Goal: Information Seeking & Learning: Learn about a topic

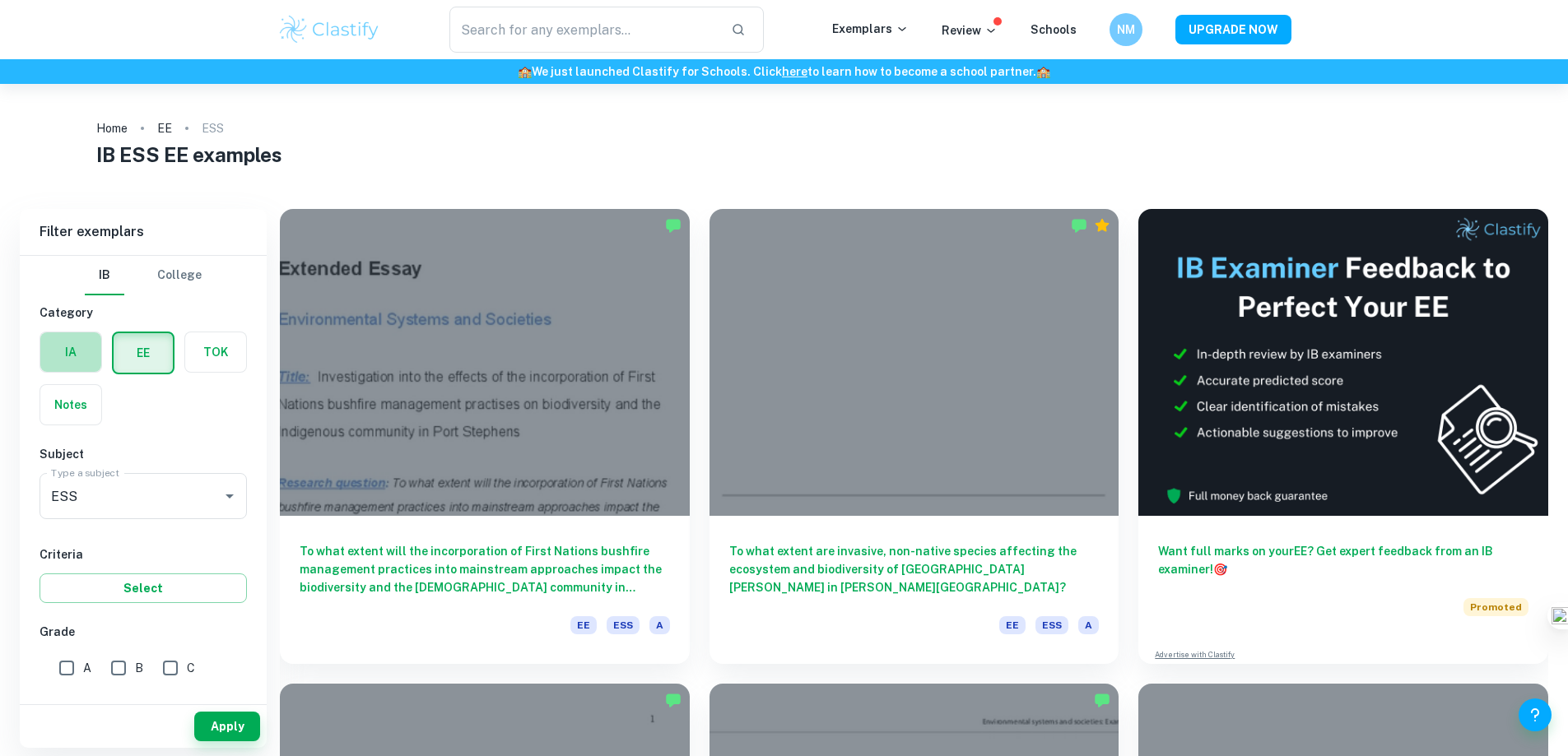
click at [71, 366] on label "button" at bounding box center [70, 352] width 61 height 40
click at [0, 0] on input "radio" at bounding box center [0, 0] width 0 height 0
click at [525, 31] on input "text" at bounding box center [583, 29] width 269 height 46
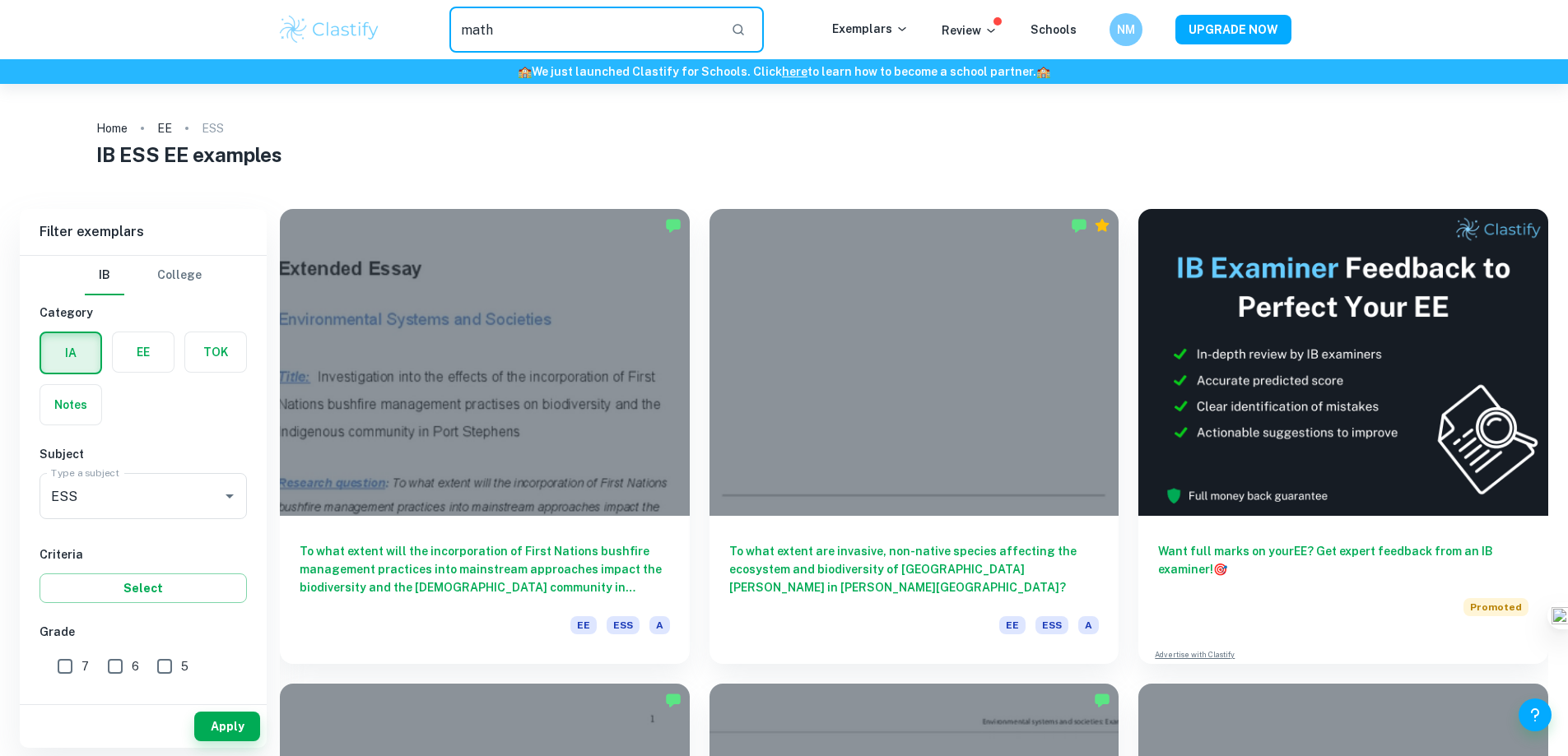
type input "math"
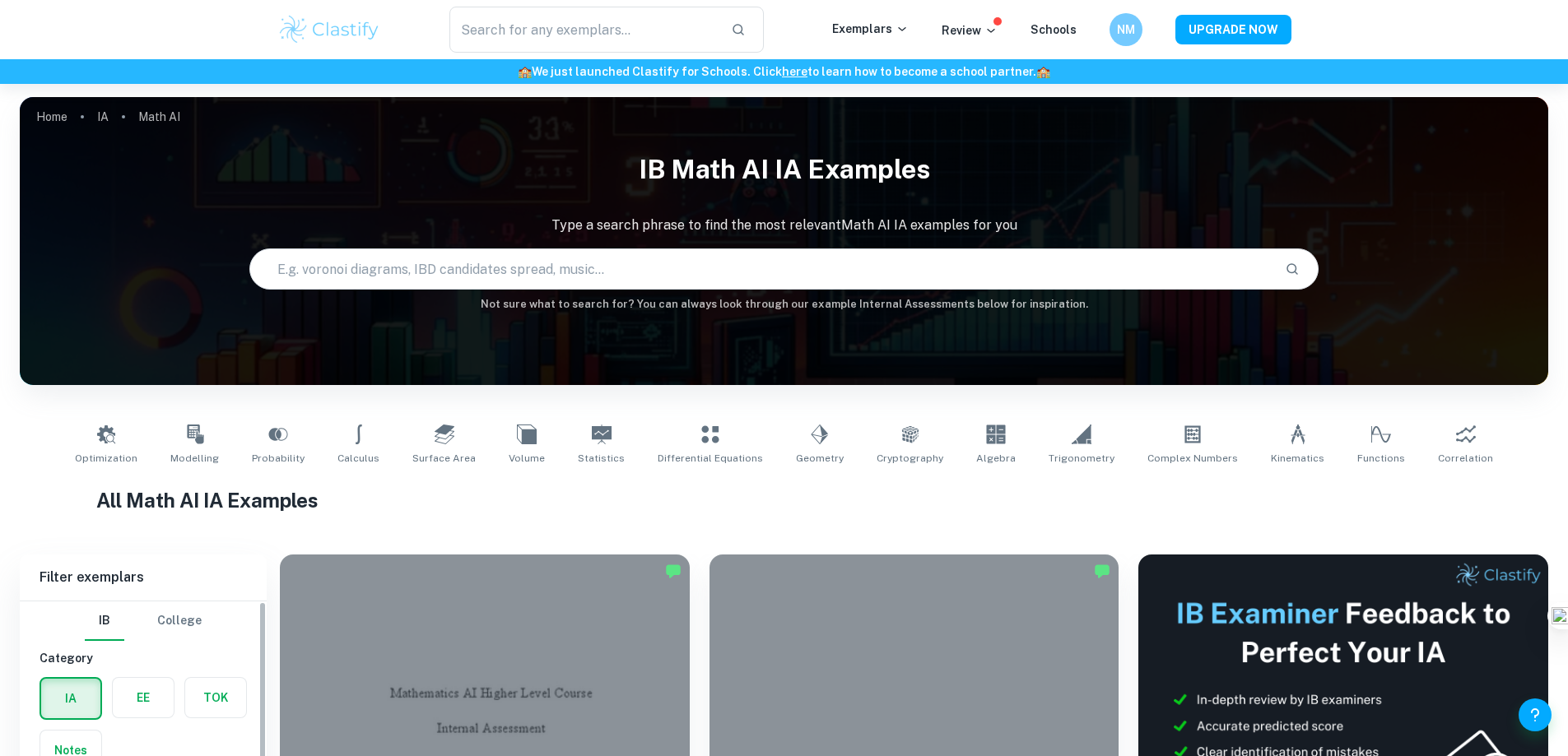
scroll to position [494, 0]
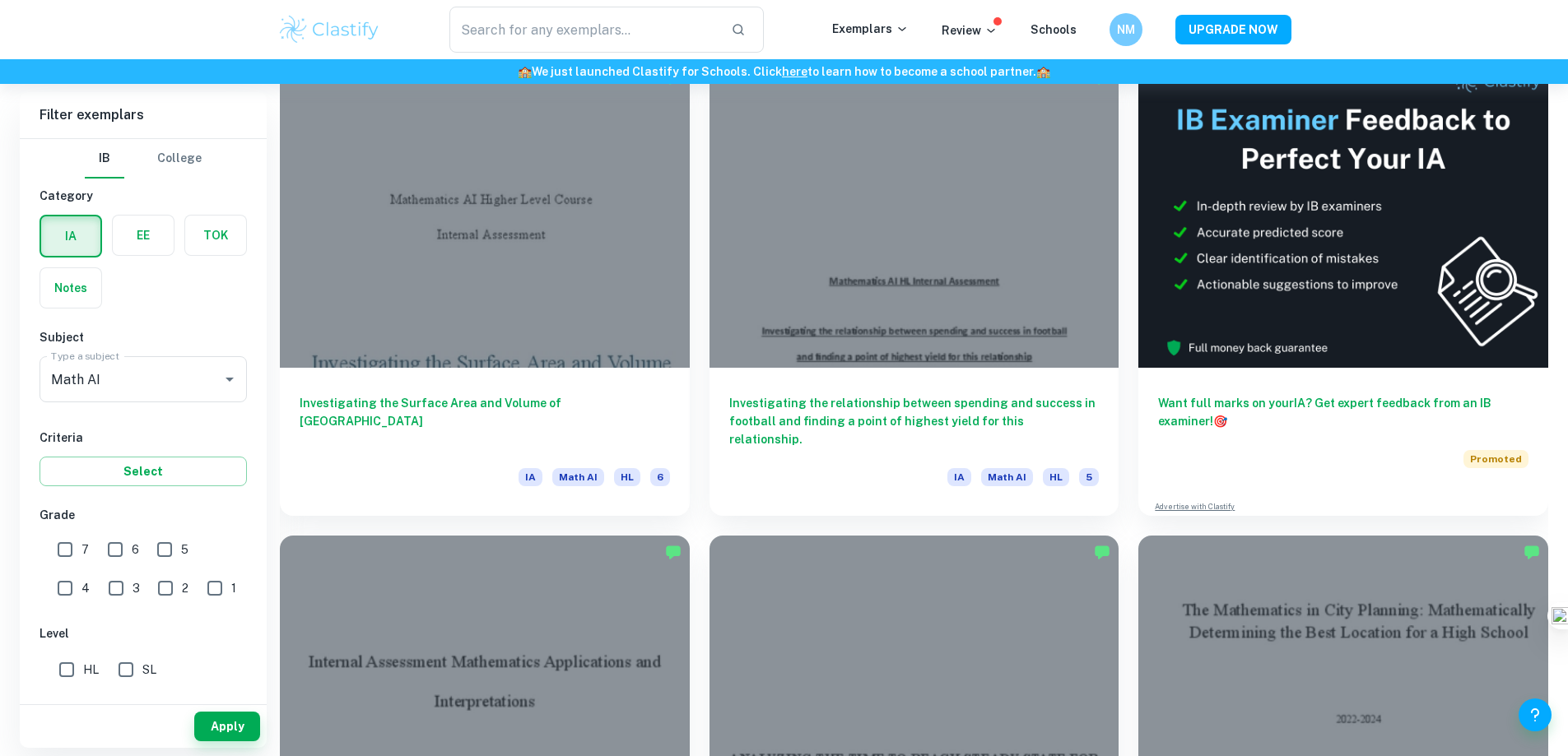
click at [66, 553] on input "7" at bounding box center [65, 549] width 33 height 33
checkbox input "true"
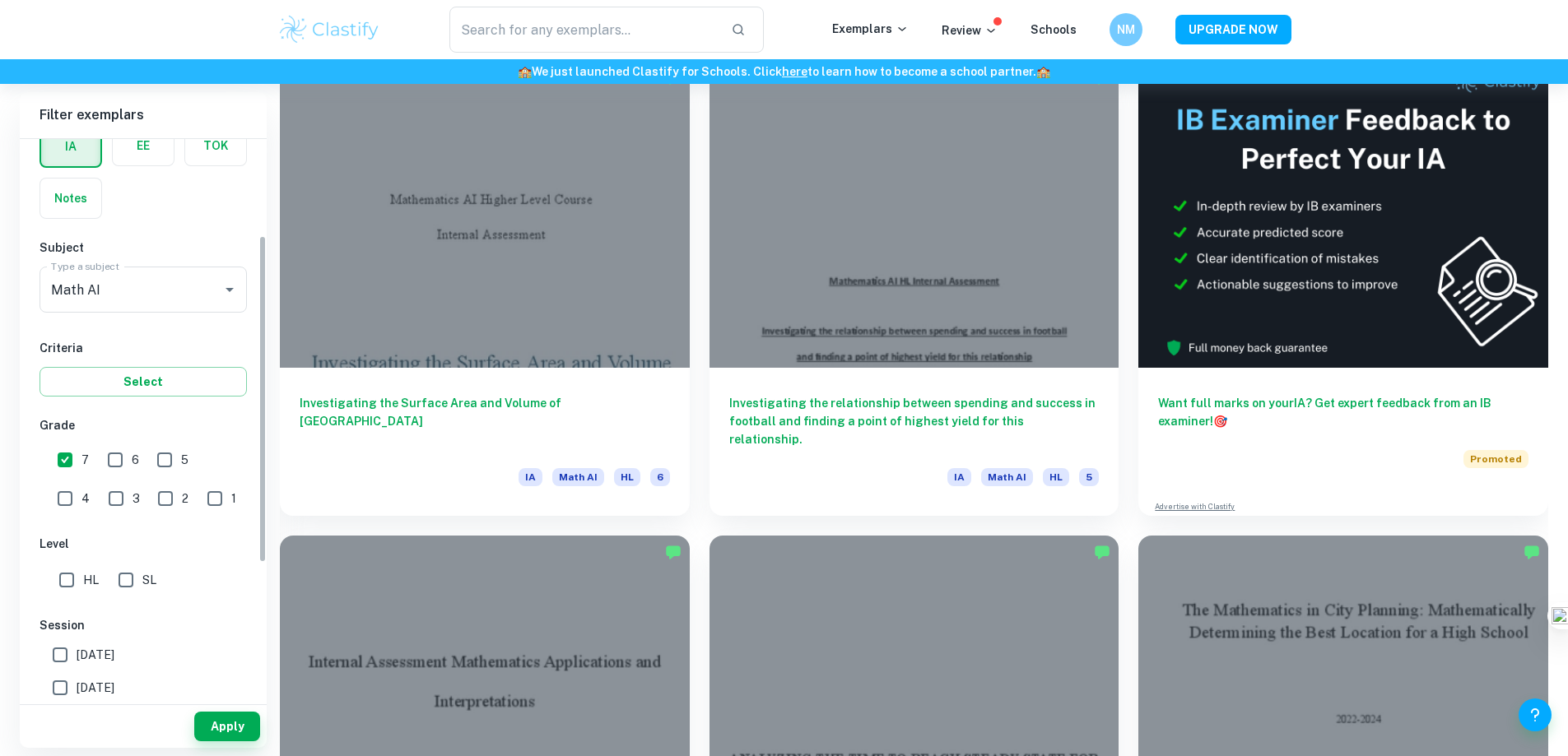
scroll to position [164, 0]
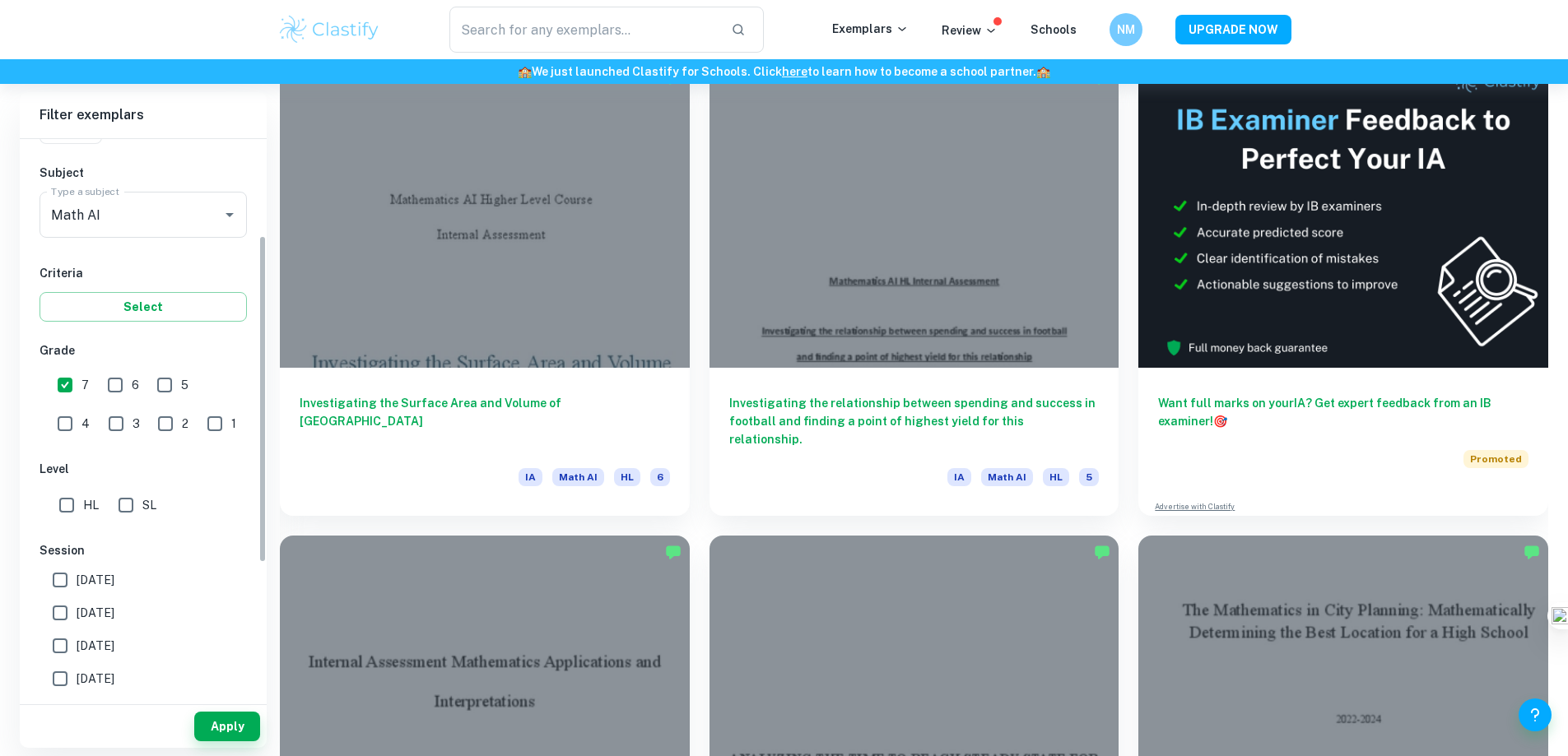
click at [62, 513] on input "HL" at bounding box center [67, 505] width 33 height 33
checkbox input "true"
click at [117, 381] on input "6" at bounding box center [115, 385] width 33 height 33
click at [221, 724] on button "Apply" at bounding box center [227, 726] width 66 height 30
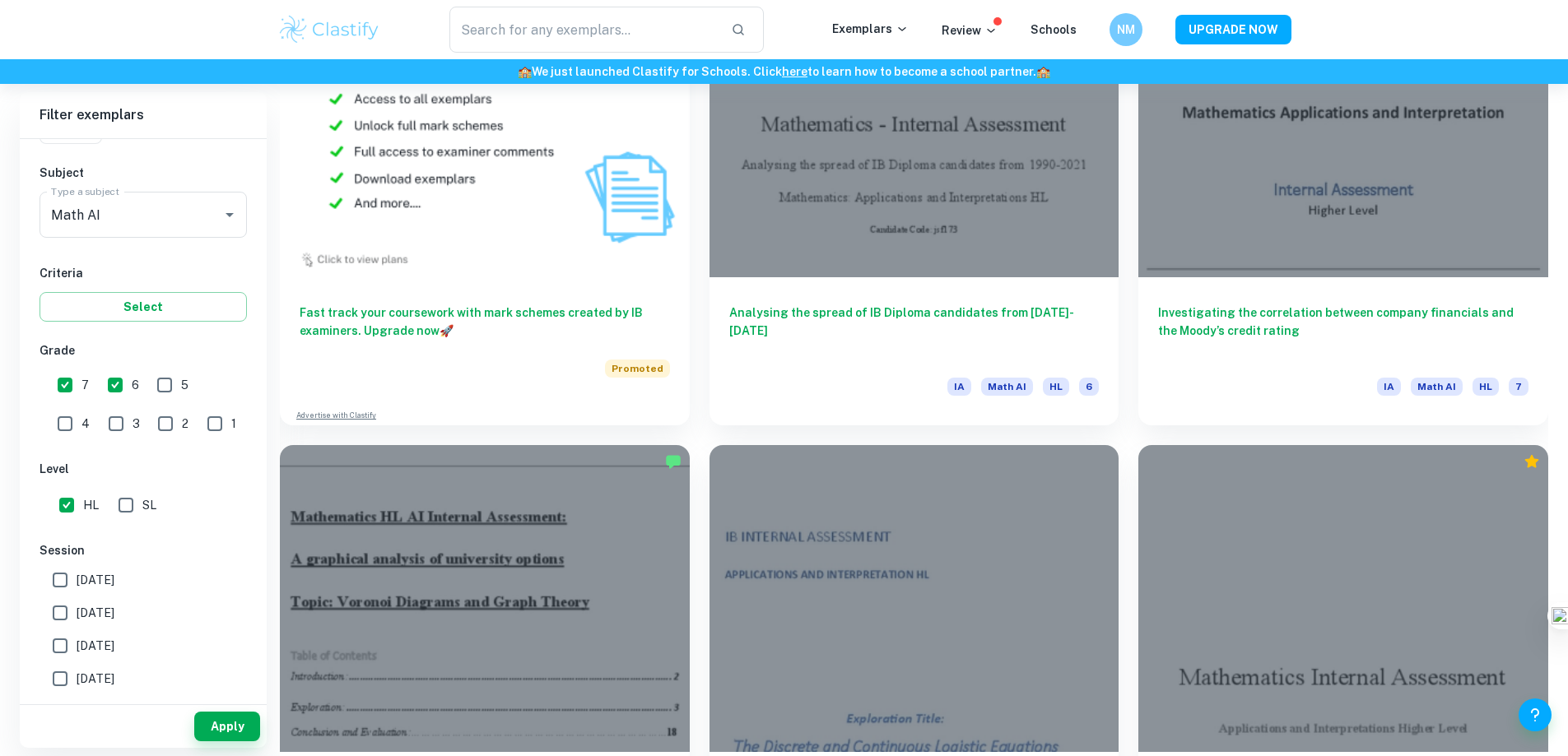
scroll to position [1563, 0]
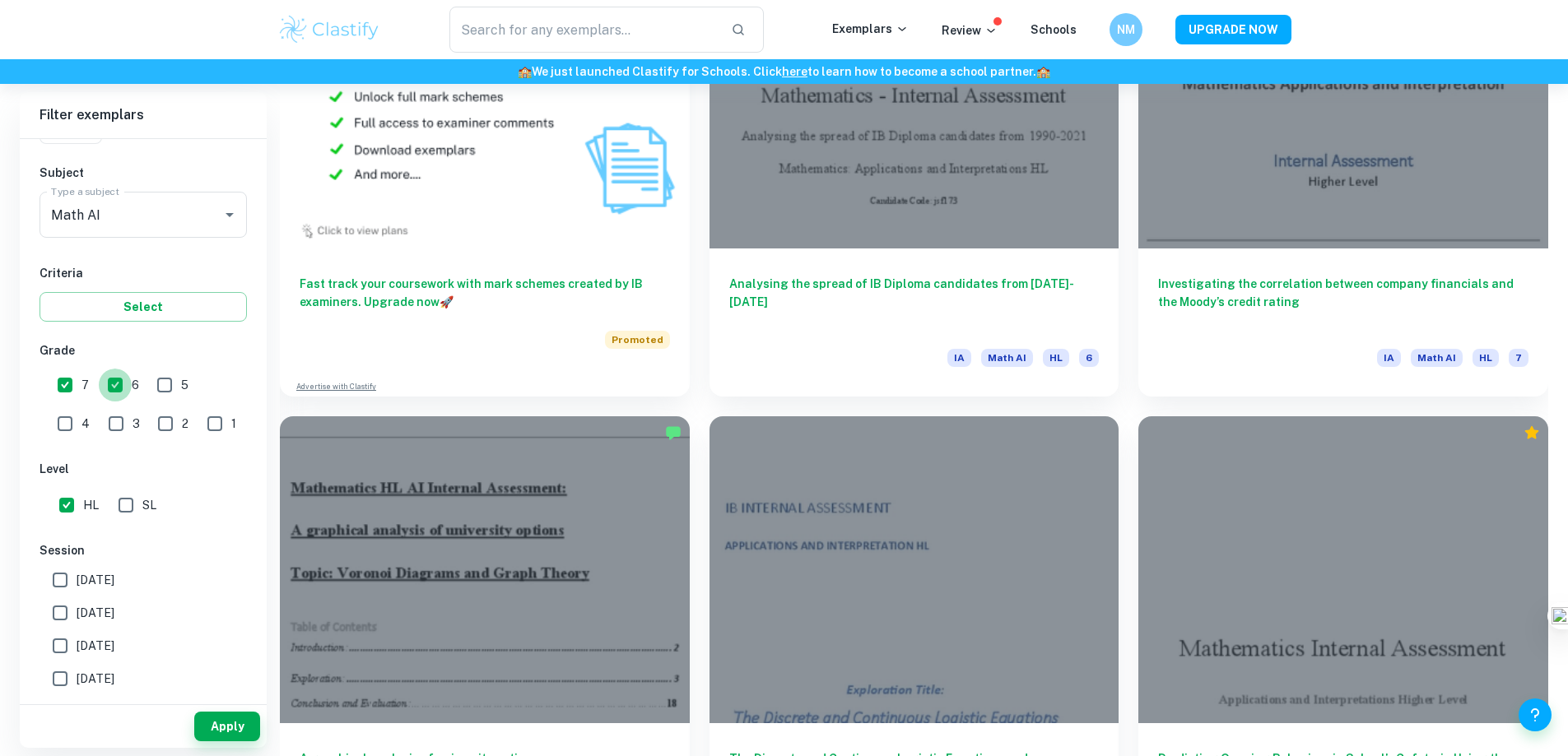
click at [116, 387] on input "6" at bounding box center [115, 385] width 33 height 33
checkbox input "false"
click at [218, 723] on button "Apply" at bounding box center [227, 726] width 66 height 30
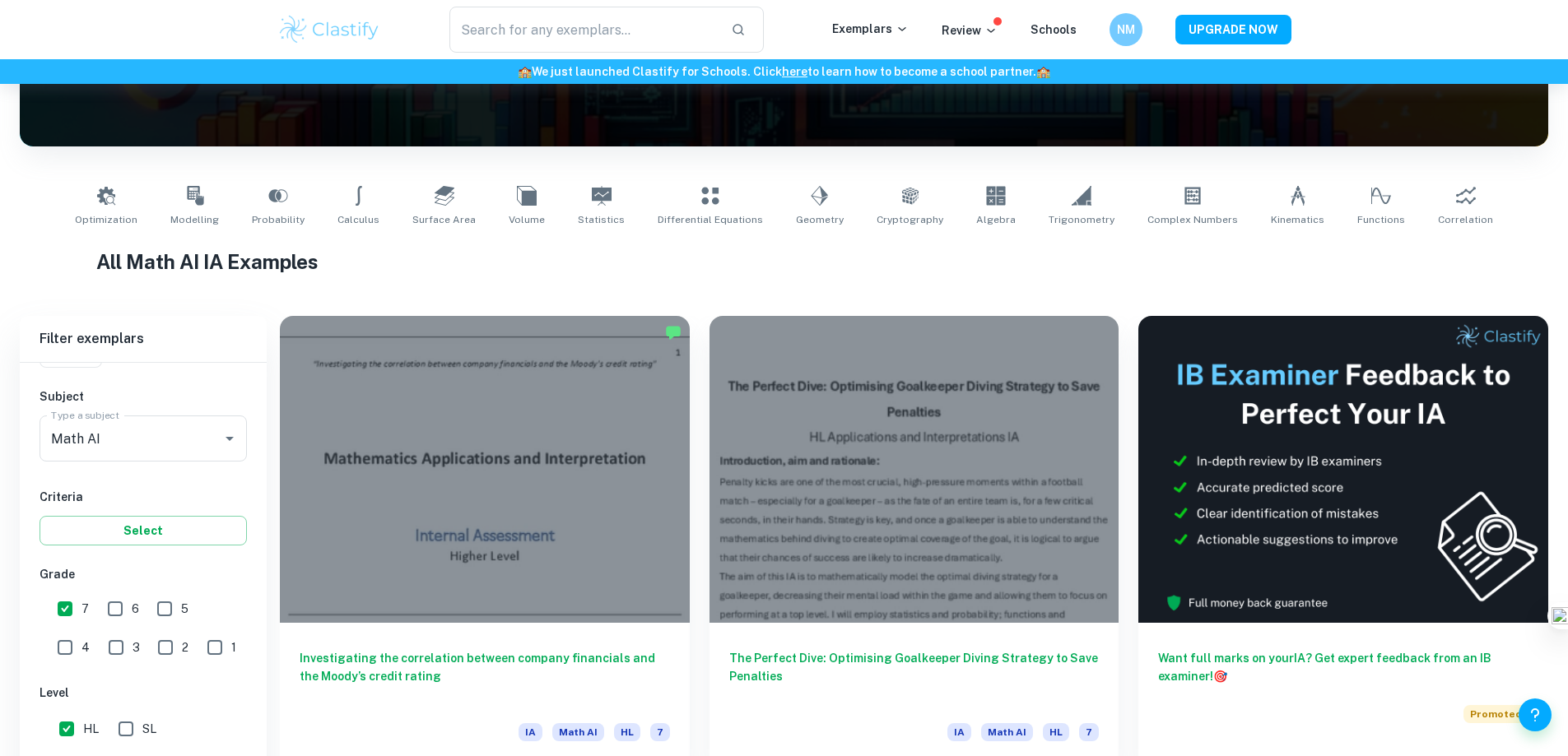
scroll to position [321, 0]
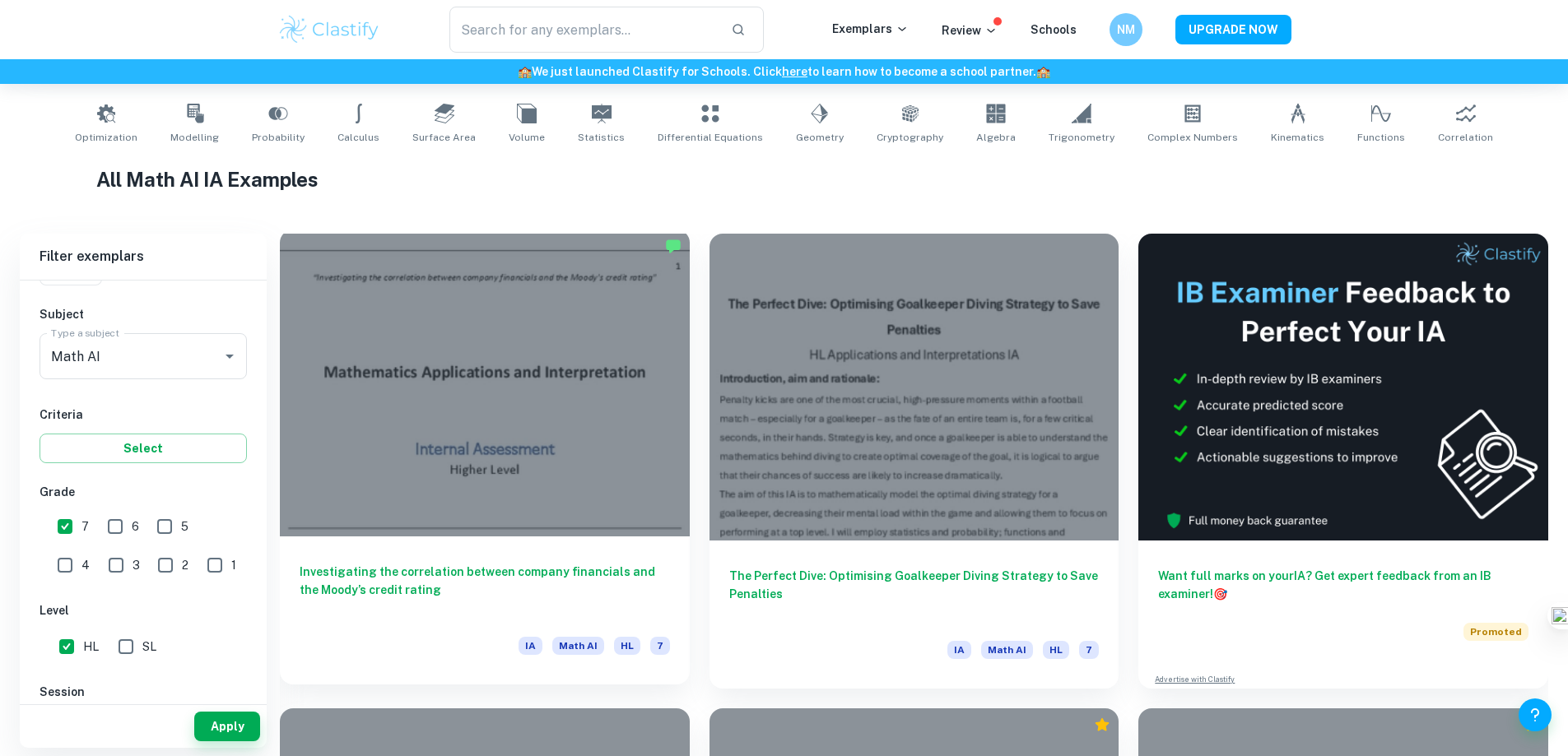
click at [434, 563] on h6 "Investigating the correlation between company financials and the Moody’s credit…" at bounding box center [485, 590] width 370 height 54
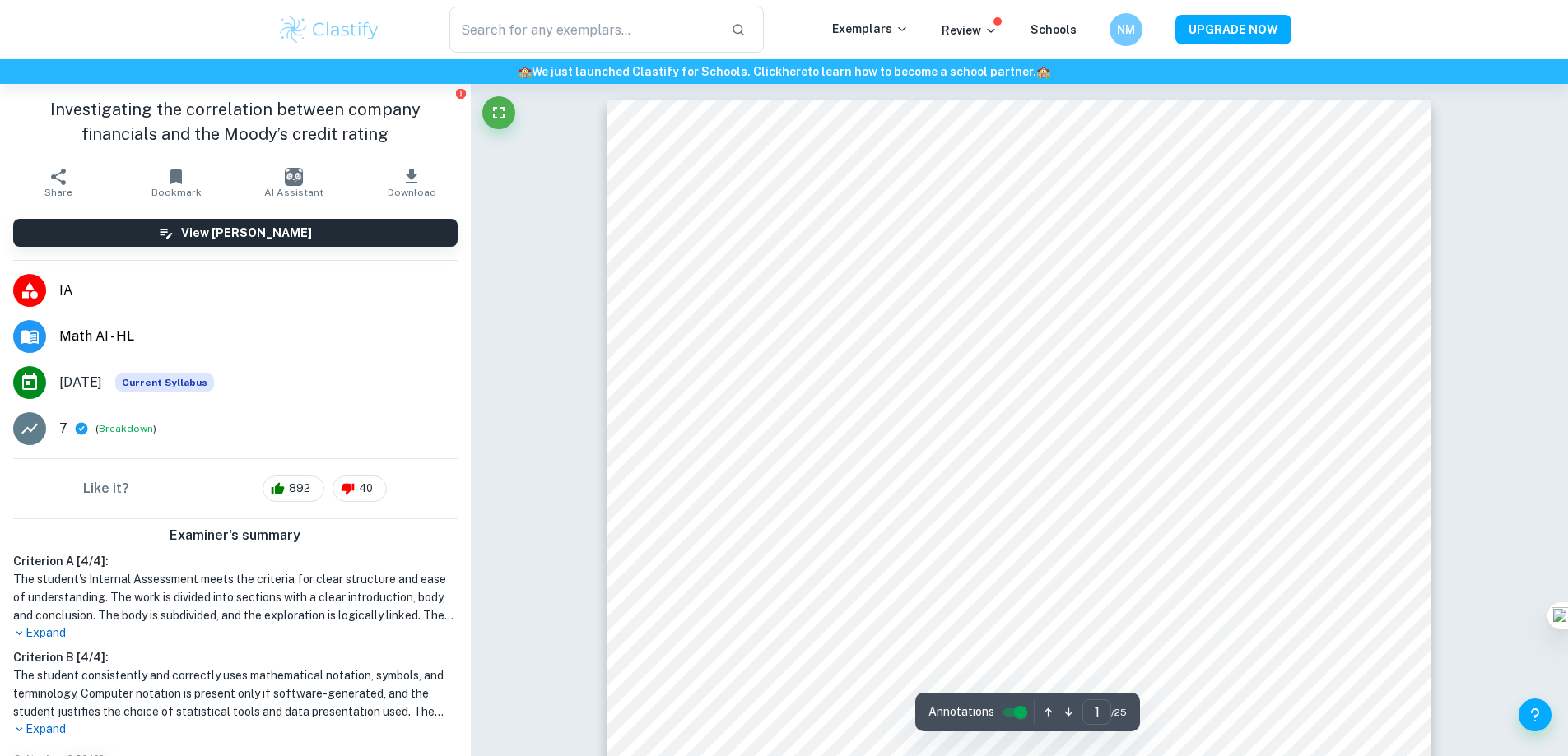
click at [49, 628] on p "Expand" at bounding box center [236, 633] width 444 height 17
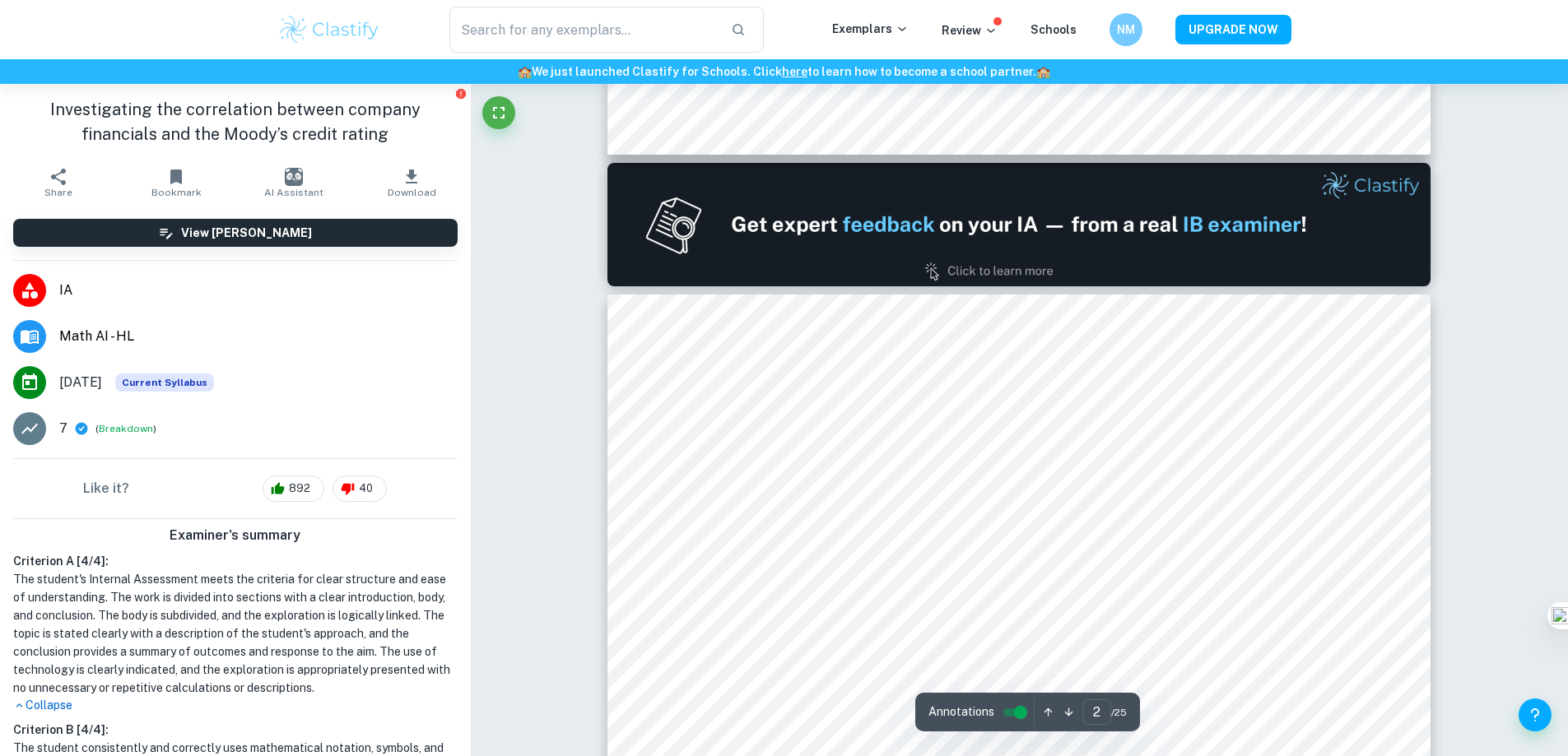
scroll to position [1153, 0]
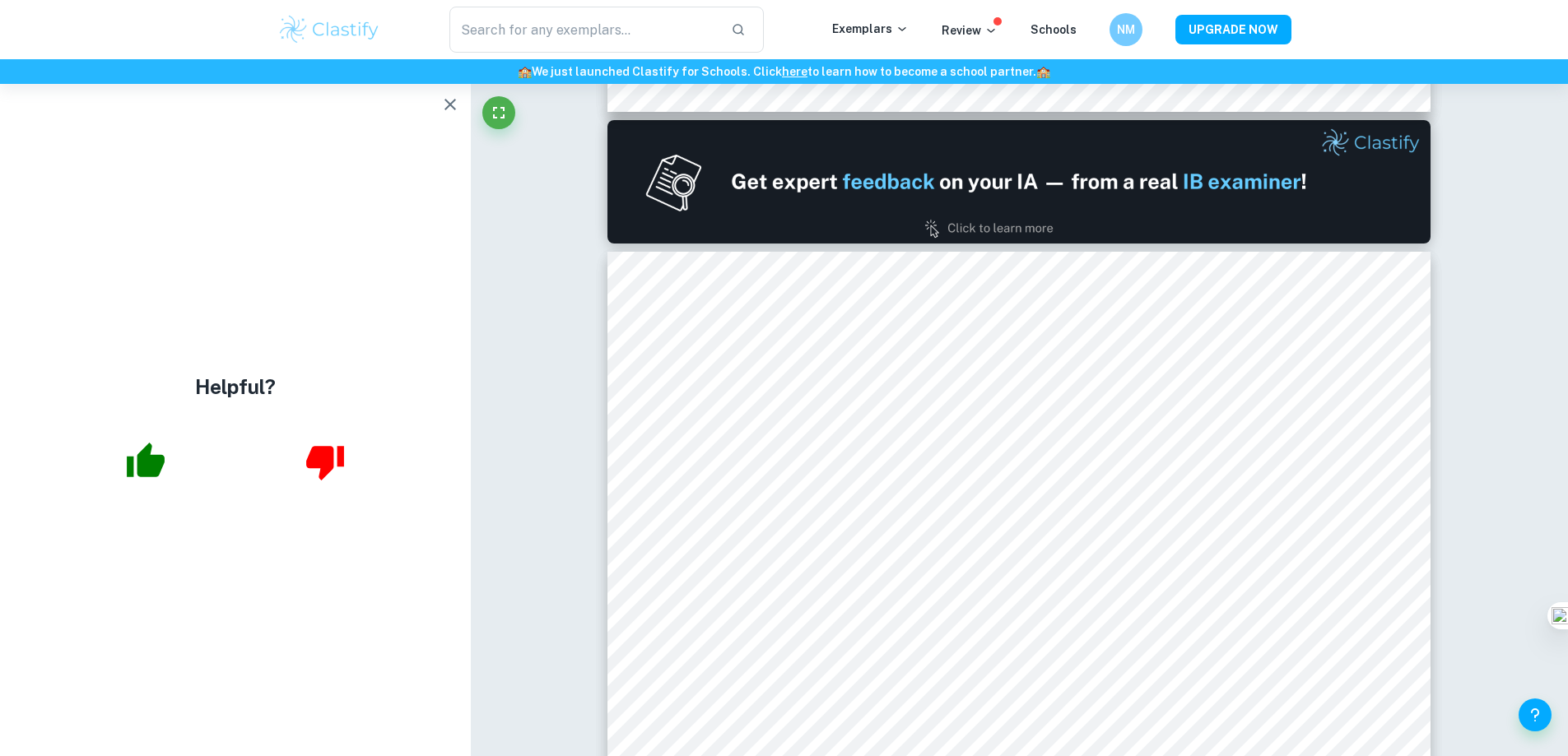
click at [446, 107] on icon "button" at bounding box center [450, 105] width 20 height 20
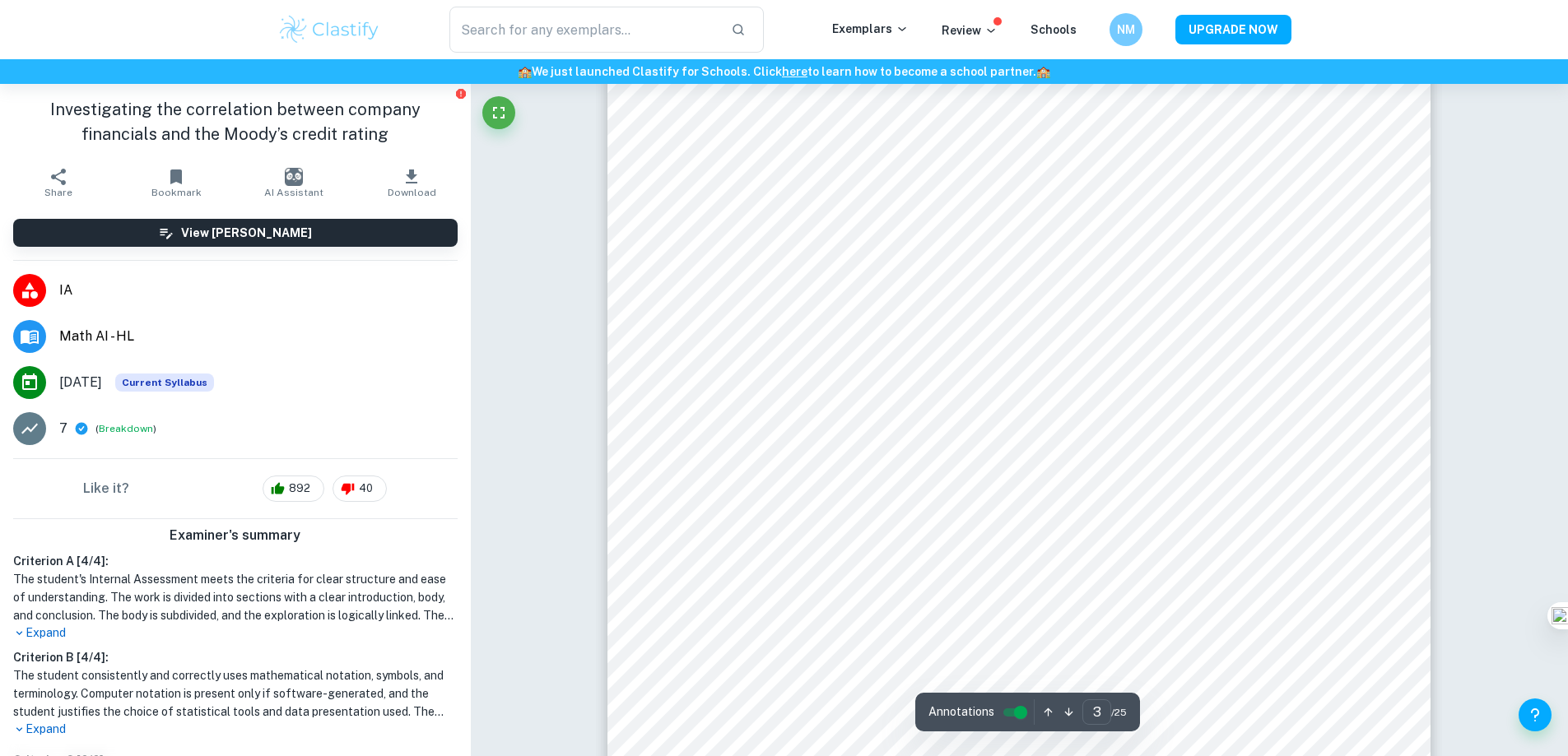
scroll to position [2963, 0]
type input "4"
